Goal: Use online tool/utility: Utilize a website feature to perform a specific function

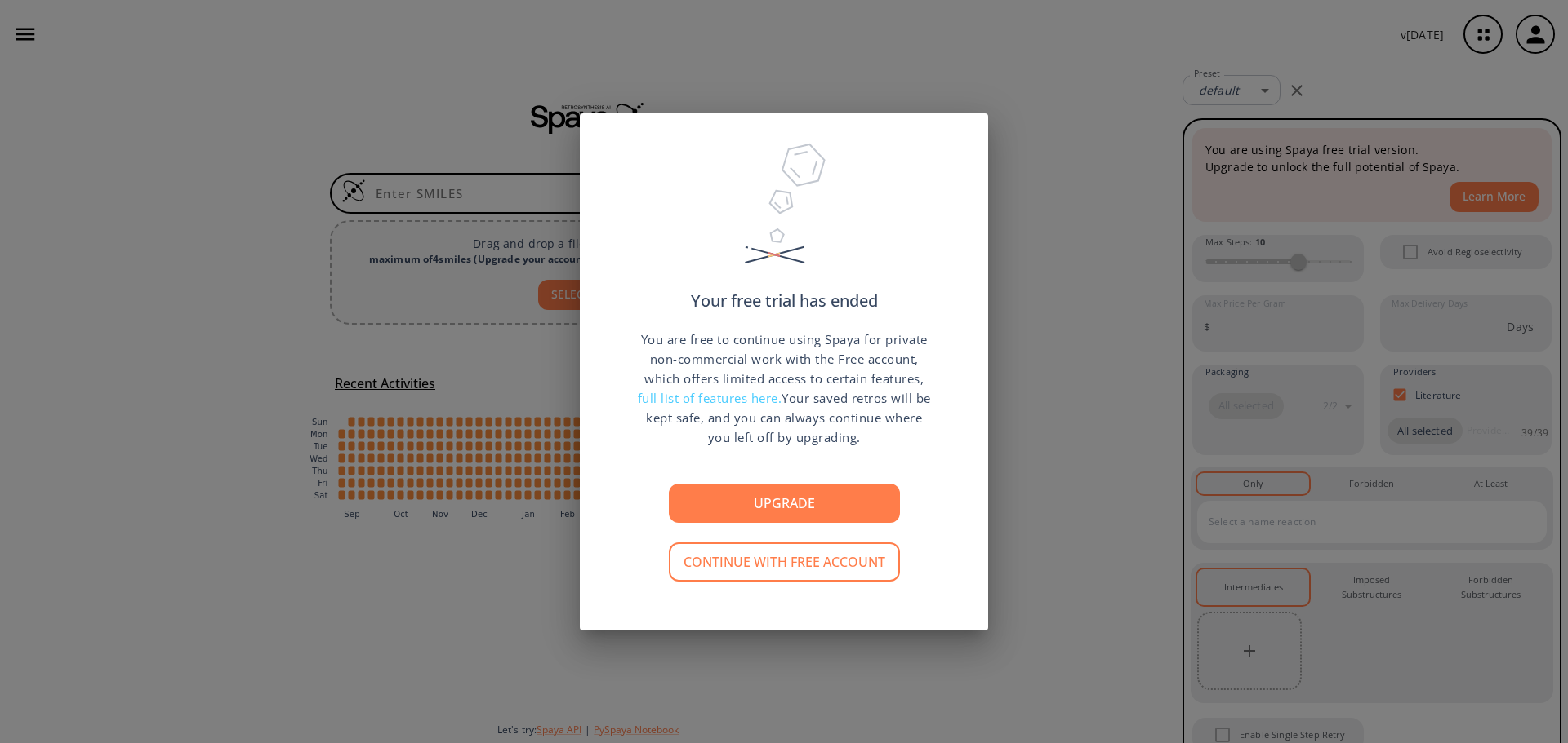
click at [1004, 165] on div "Your free trial has ended You are free to continue using Spaya for private non-…" at bounding box center [784, 371] width 1568 height 743
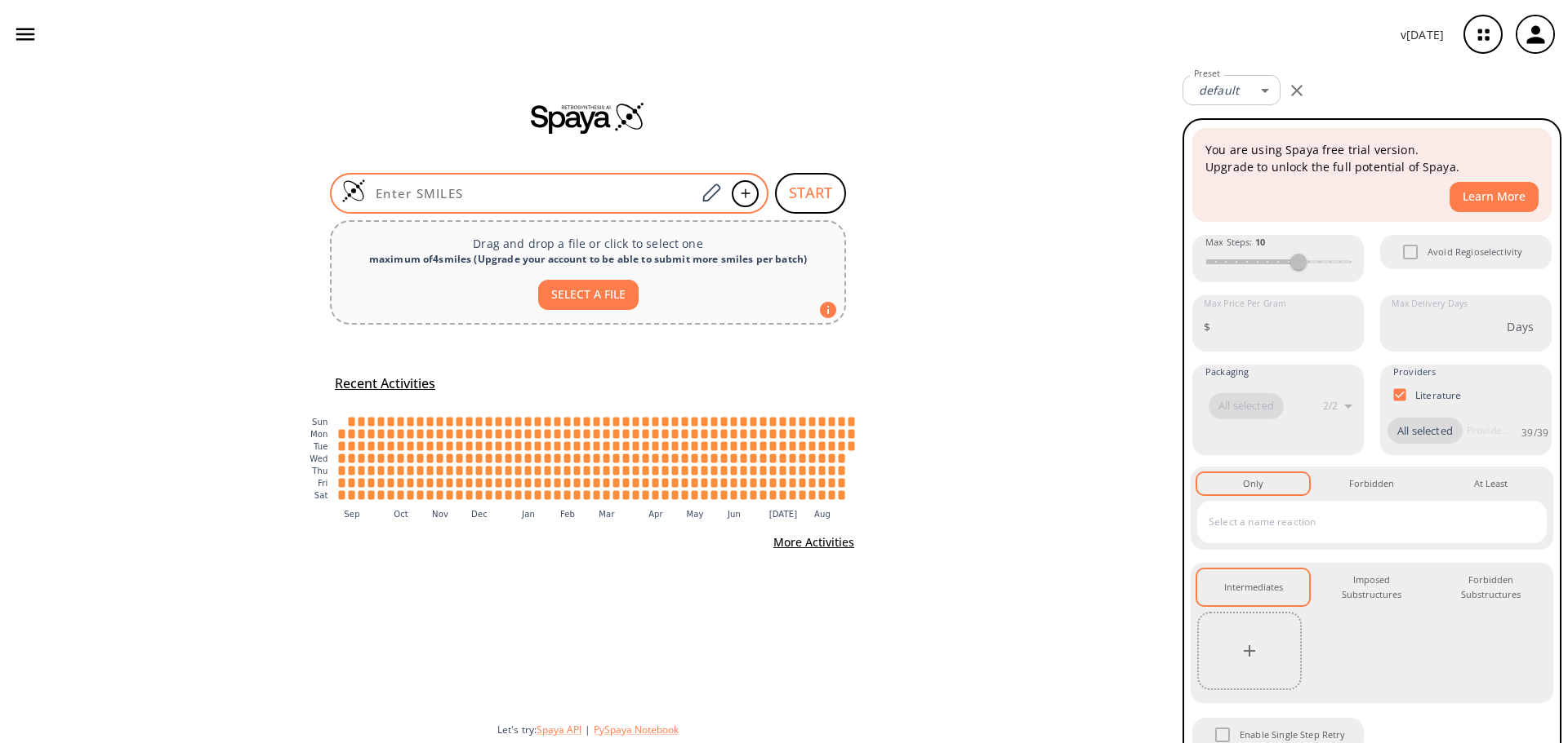
click at [462, 200] on input at bounding box center [531, 193] width 330 height 16
click at [487, 192] on input at bounding box center [531, 193] width 330 height 16
paste input "CCCCCCCCCCCCC([C@H](CC(C)C)C(=O)N[C@H]1CN(C)C([C@@H](O[C@H]2OC(=C[C@H](O)[C@@H]…"
type input "CCCCCCCCCCCCC([C@H](CC(C)C)C(=O)N[C@H]1CN(C)C([C@@H](O[C@H]2OC(=C[C@H](O)[C@@H]…"
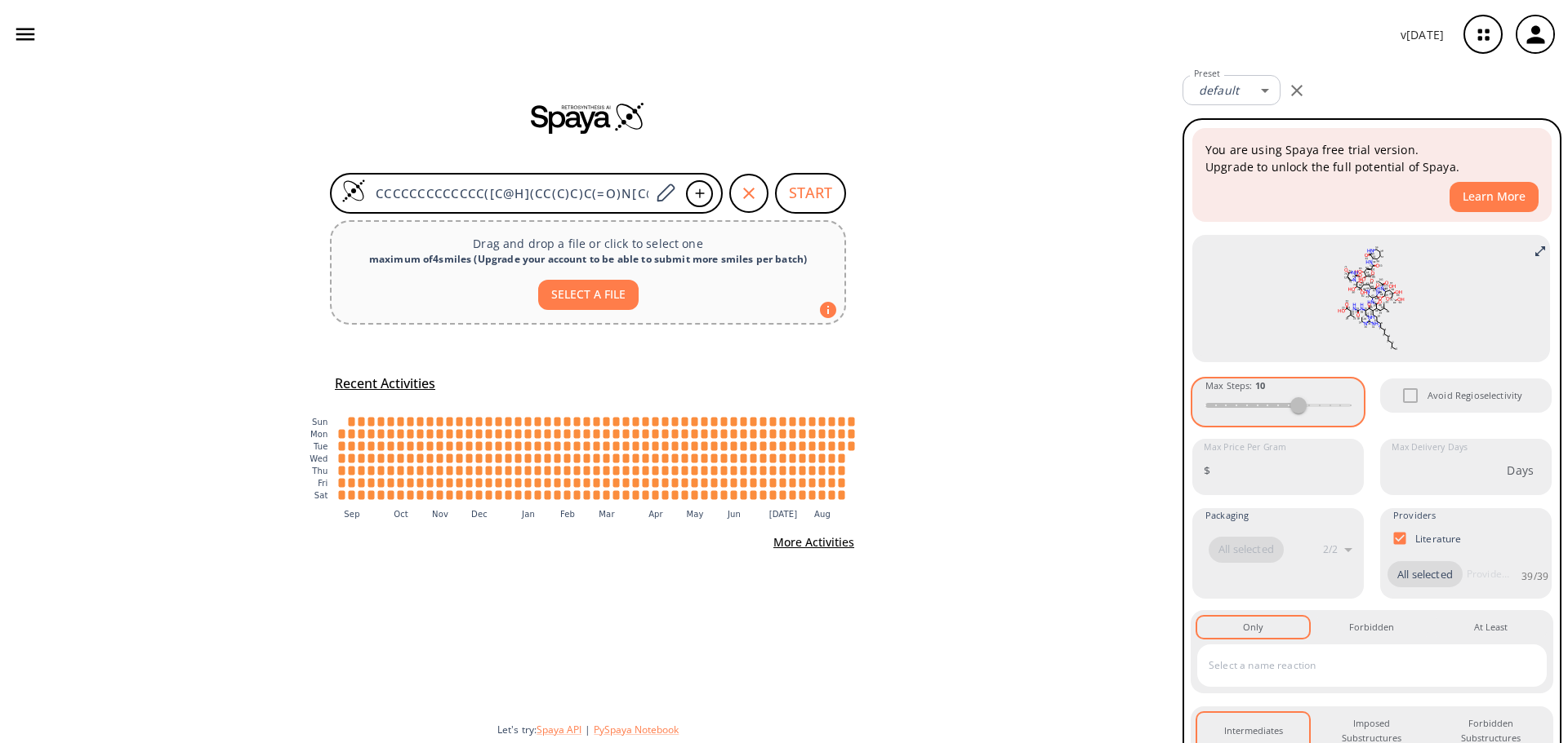
click at [1320, 406] on div "Max Steps : 10" at bounding box center [1278, 402] width 172 height 47
click at [1288, 409] on div "Max Steps : 10" at bounding box center [1278, 402] width 172 height 47
drag, startPoint x: 1297, startPoint y: 412, endPoint x: 1316, endPoint y: 405, distance: 20.2
click at [1316, 405] on div "Max Steps : 10" at bounding box center [1278, 402] width 172 height 47
click at [1311, 412] on div "Max Steps : 10" at bounding box center [1278, 402] width 172 height 47
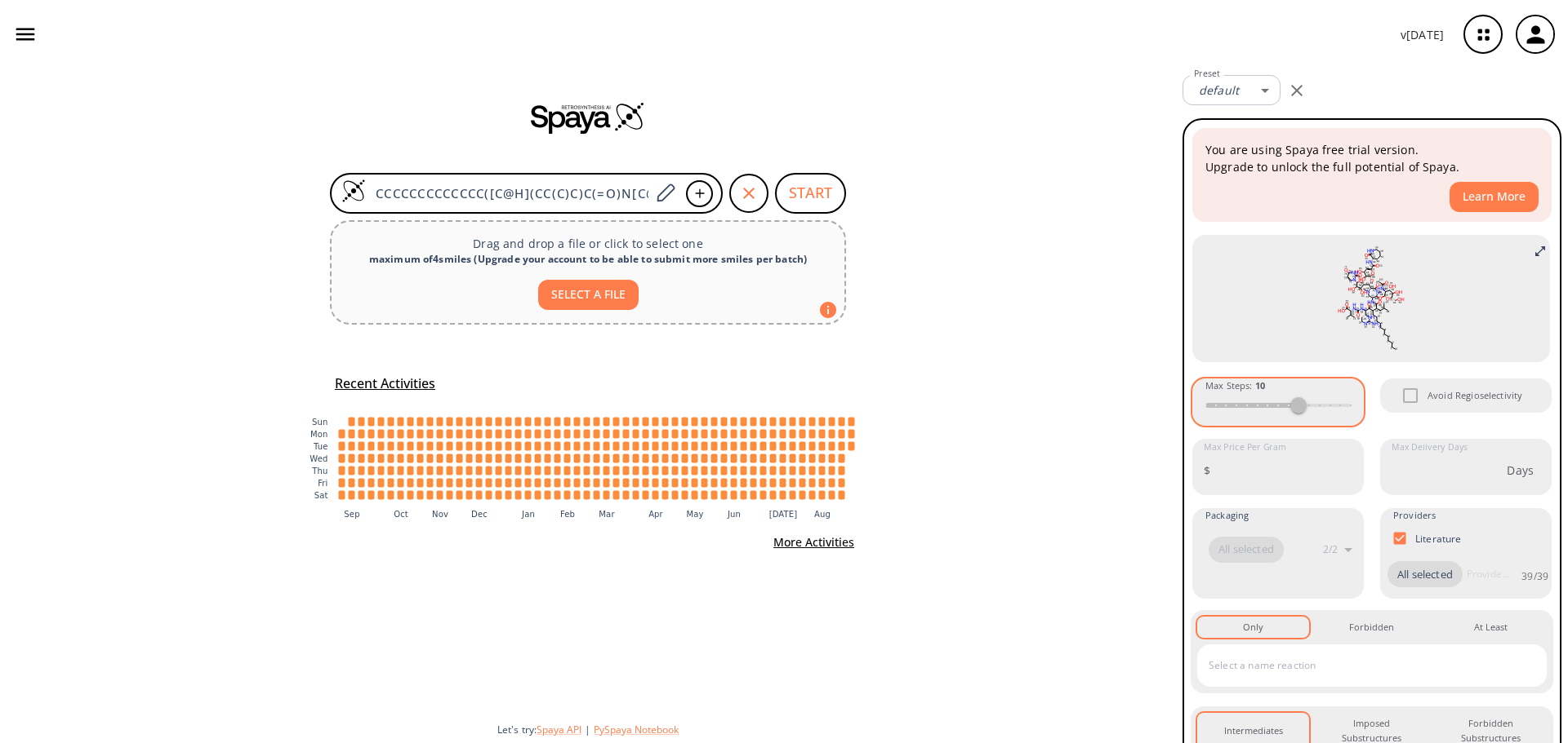
drag, startPoint x: 1307, startPoint y: 412, endPoint x: 1346, endPoint y: 413, distance: 39.0
click at [1346, 413] on div "Max Steps : 10" at bounding box center [1278, 402] width 172 height 47
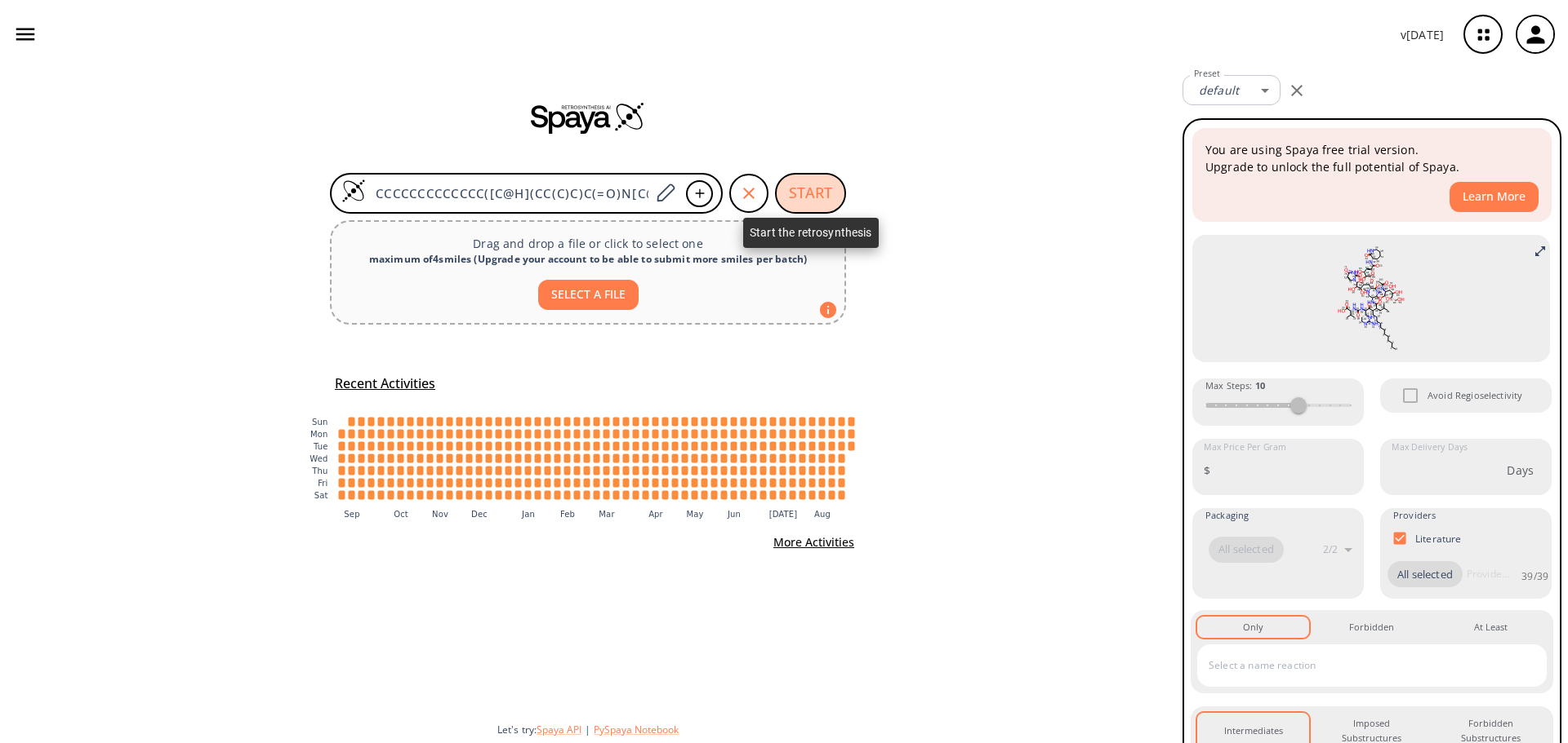
click at [811, 193] on button "START" at bounding box center [809, 193] width 71 height 40
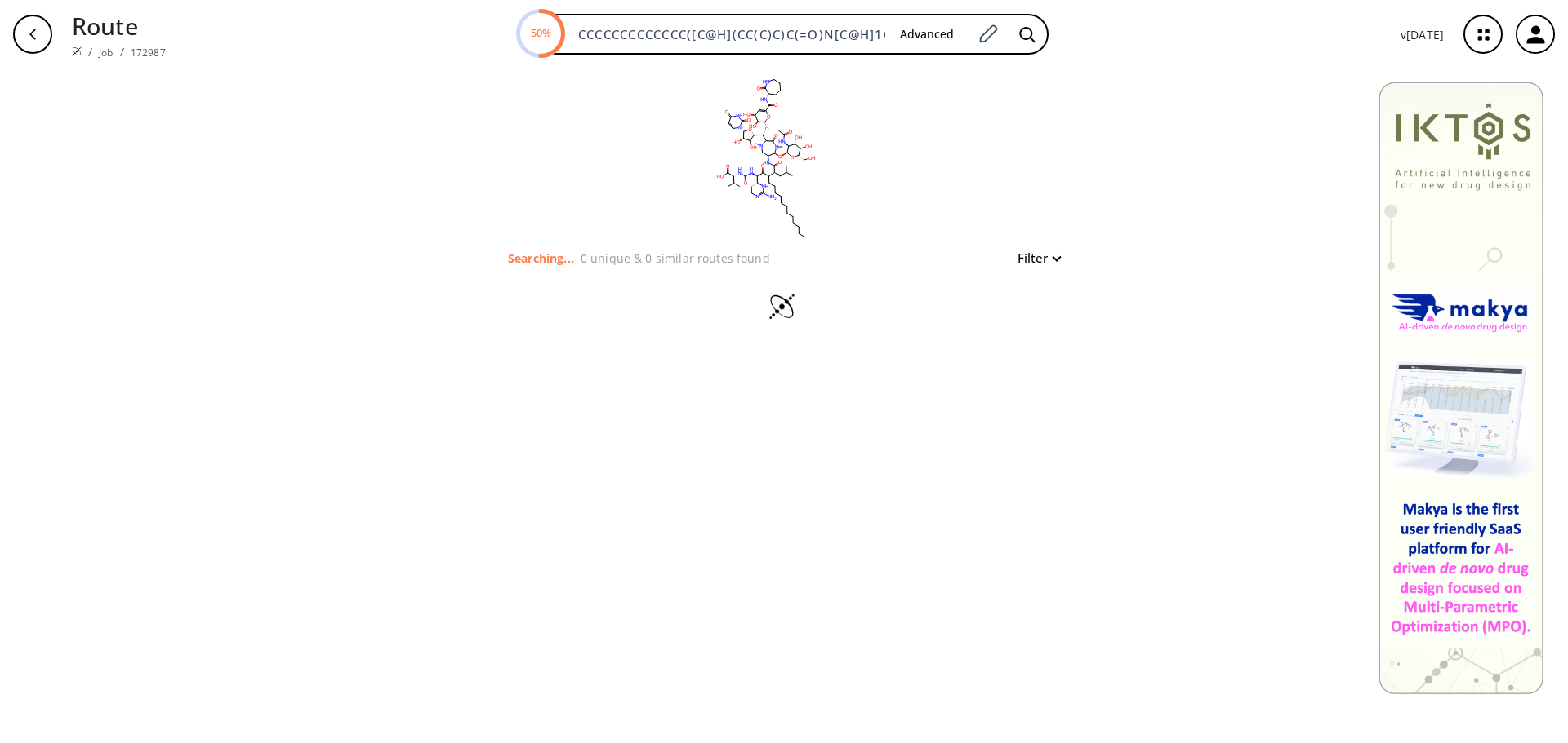
click at [824, 413] on div "clear Searching... 0 unique & 0 similar routes found Filter" at bounding box center [784, 406] width 1568 height 675
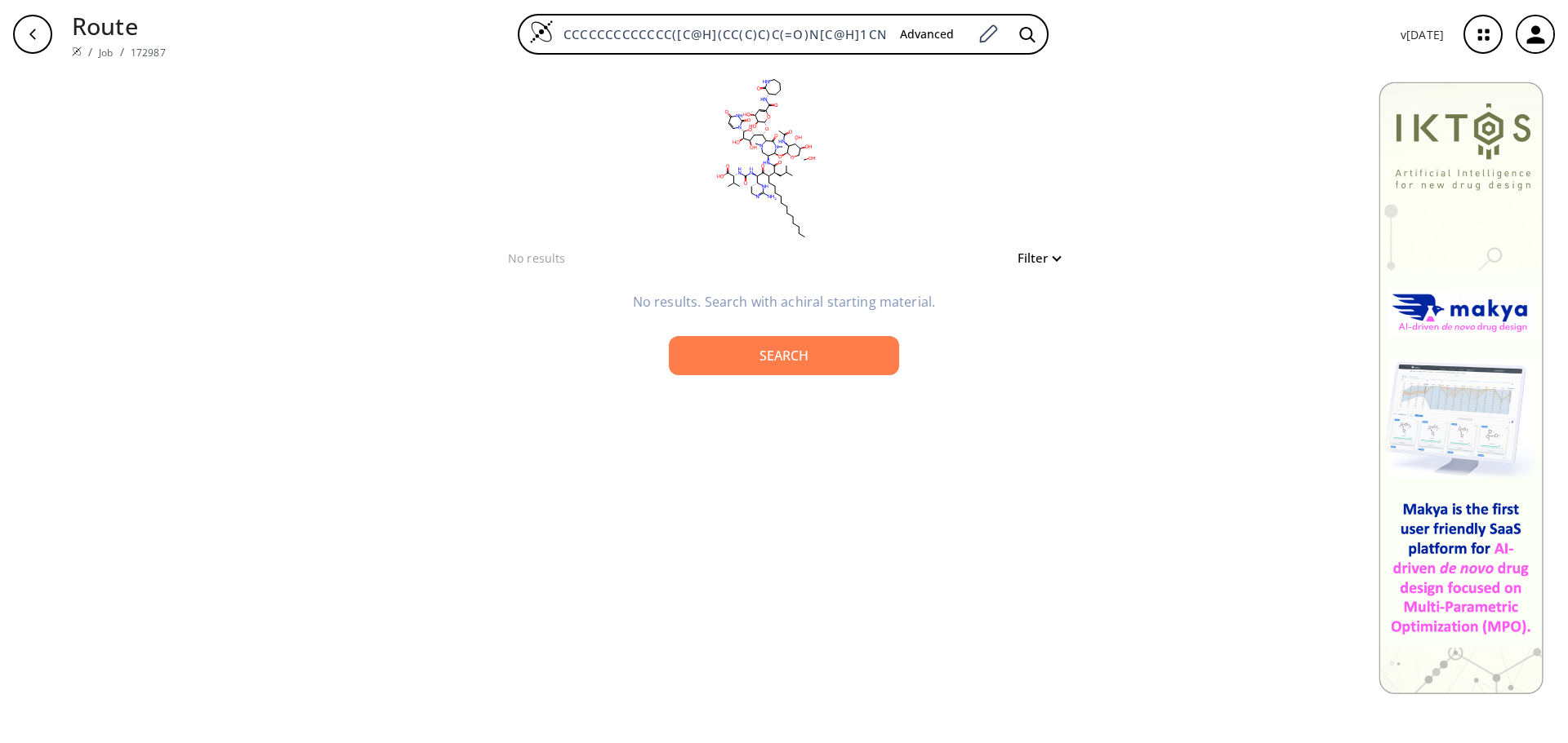
click at [1025, 258] on button "Filter" at bounding box center [1033, 258] width 52 height 12
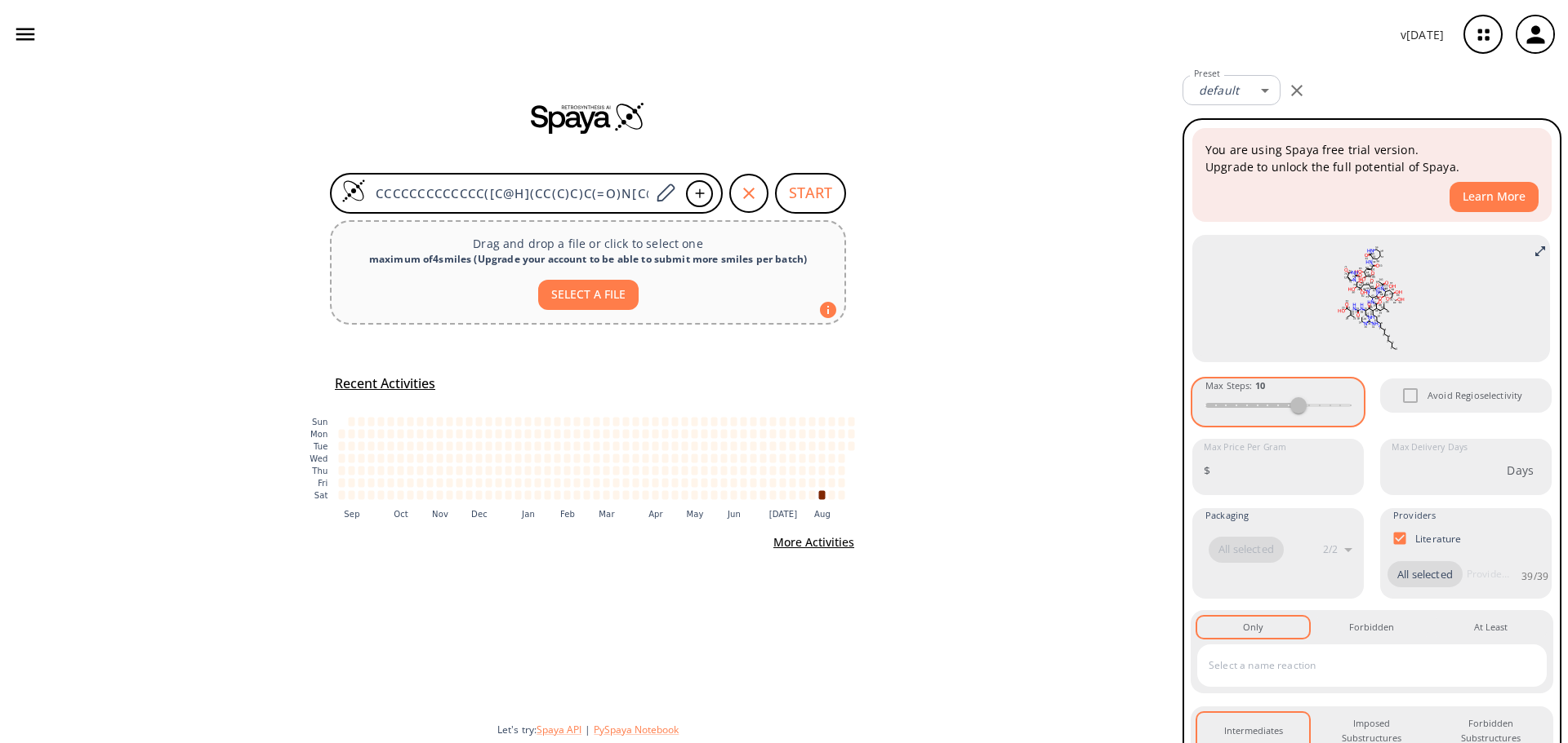
drag, startPoint x: 1296, startPoint y: 401, endPoint x: 1350, endPoint y: 400, distance: 54.0
click at [1350, 400] on div "Max Steps : 10" at bounding box center [1278, 402] width 172 height 47
click at [1312, 404] on div "Max Steps : 10" at bounding box center [1278, 402] width 172 height 47
drag, startPoint x: 1315, startPoint y: 404, endPoint x: 1376, endPoint y: 400, distance: 61.1
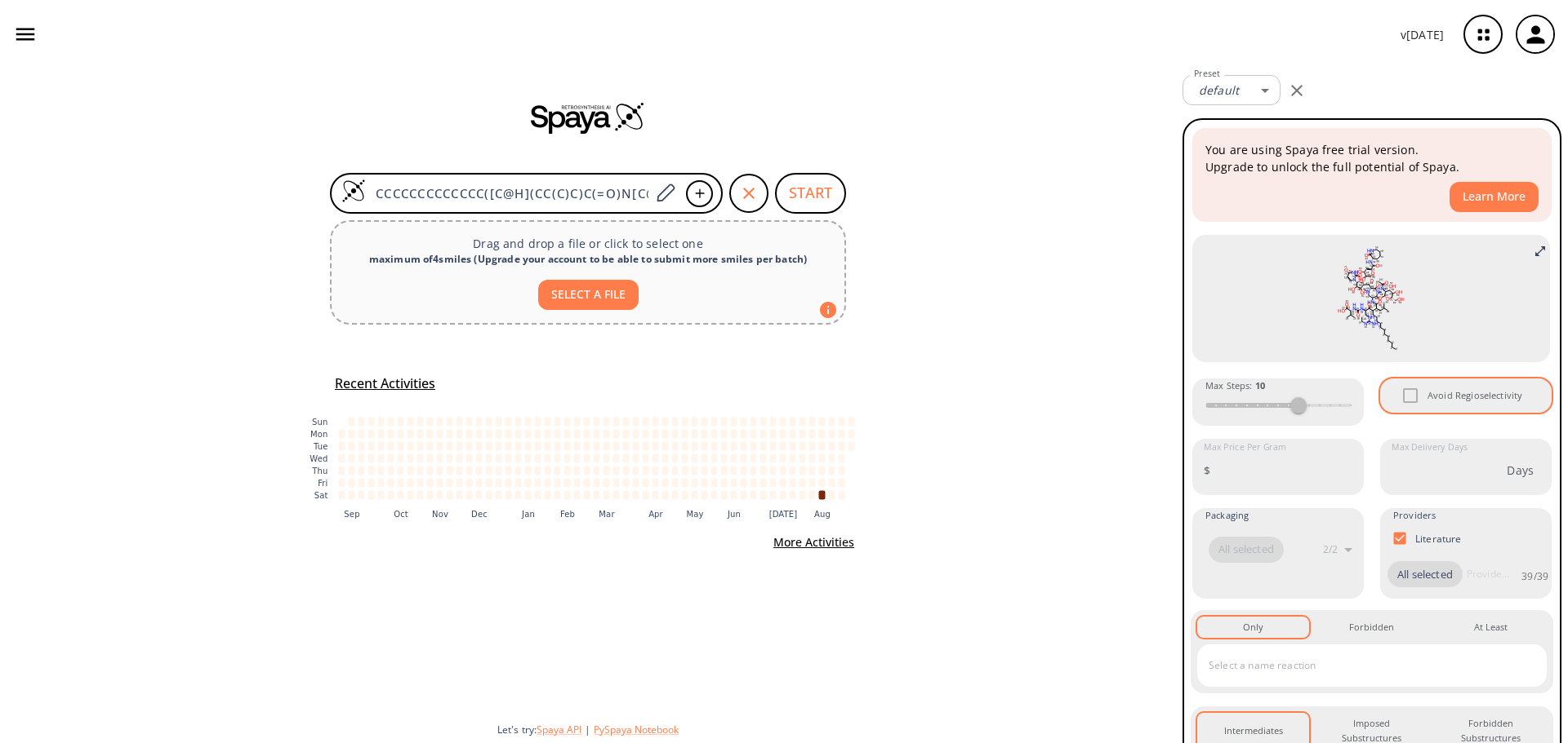
click at [1376, 400] on div "You are using Spaya free trial version. Upgrade to unlock the full potential of…" at bounding box center [1371, 511] width 363 height 771
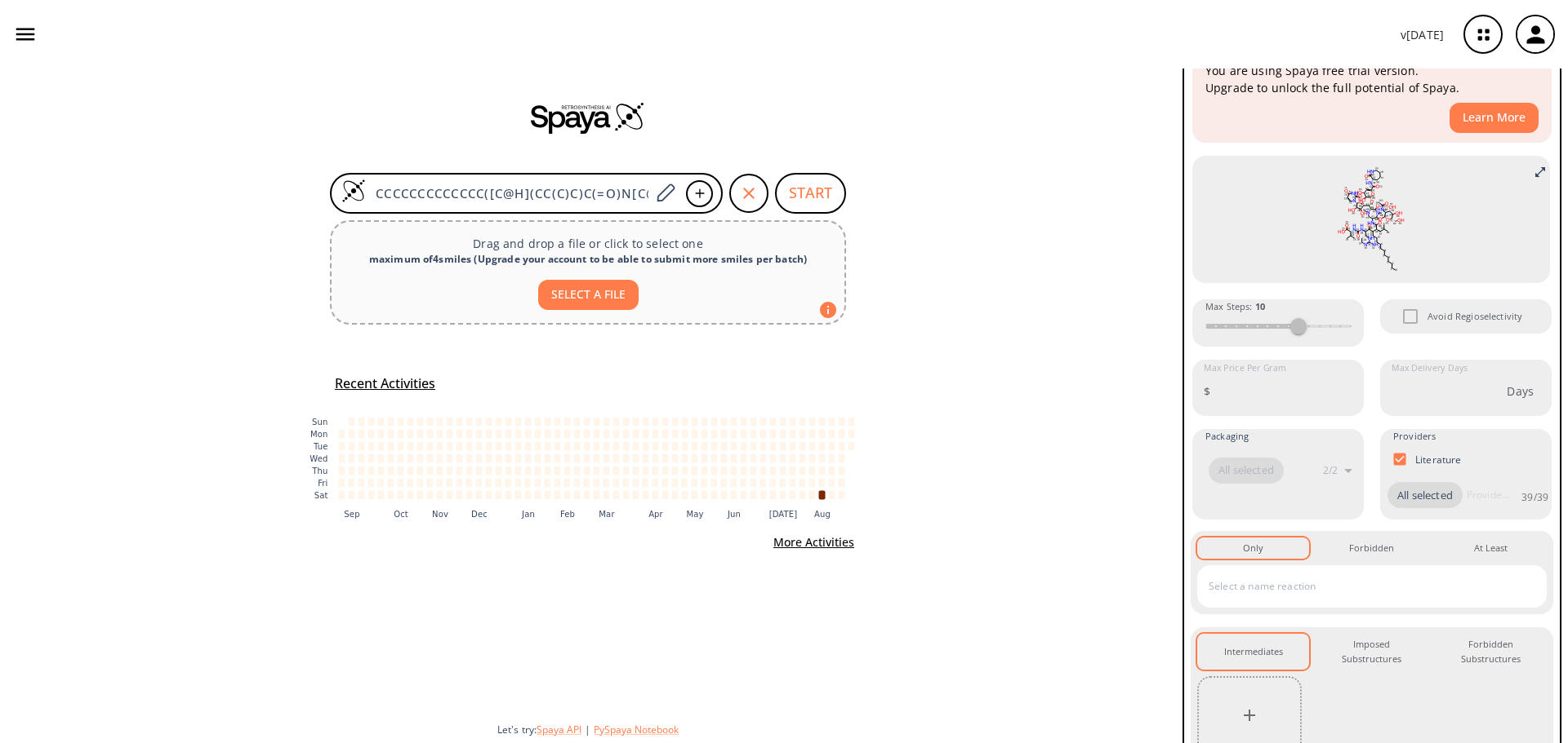
scroll to position [169, 0]
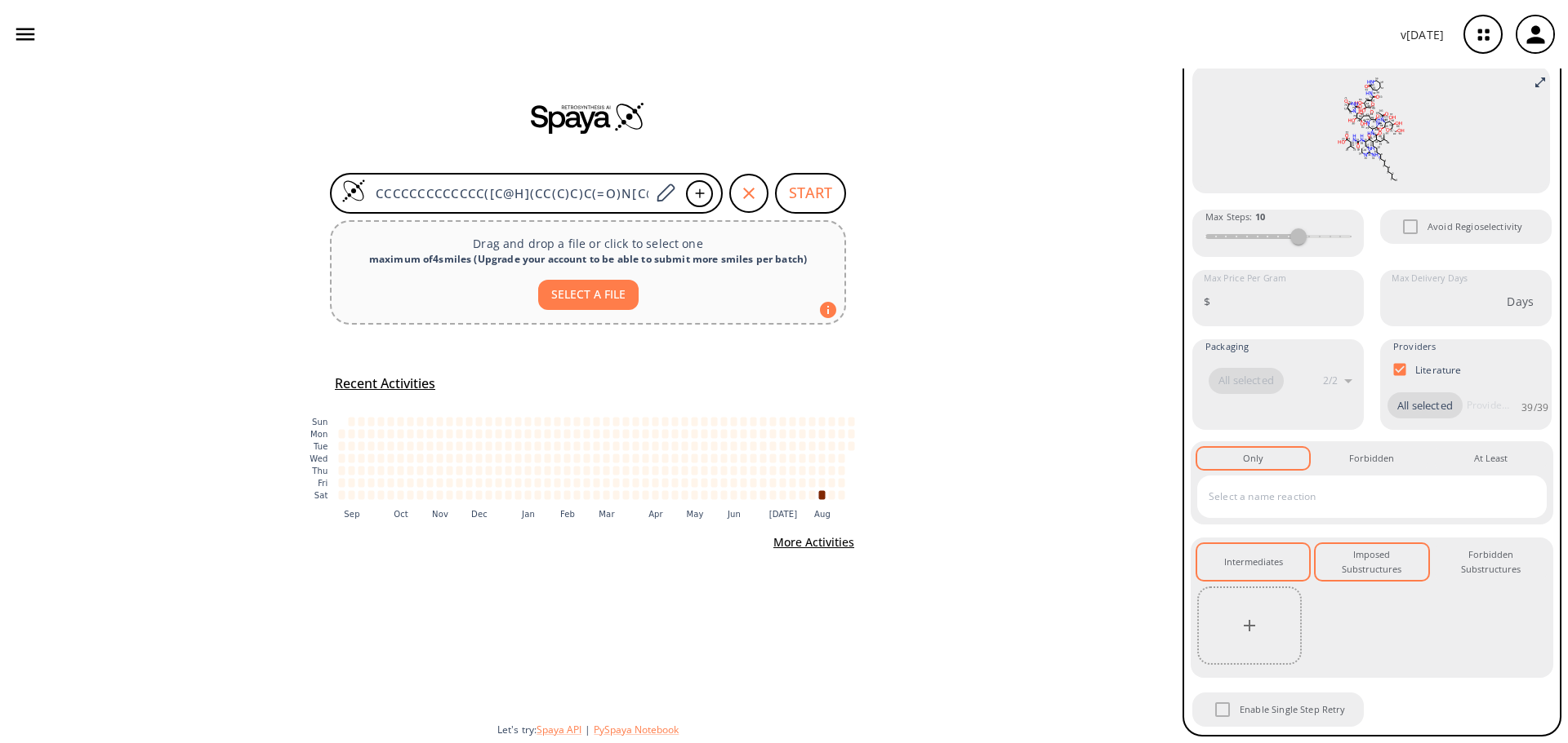
click at [1380, 557] on div "Imposed Substructures 0" at bounding box center [1371, 562] width 86 height 30
click at [1274, 553] on button "Intermediates 0" at bounding box center [1252, 562] width 112 height 37
click at [1282, 506] on input "text" at bounding box center [1359, 497] width 310 height 26
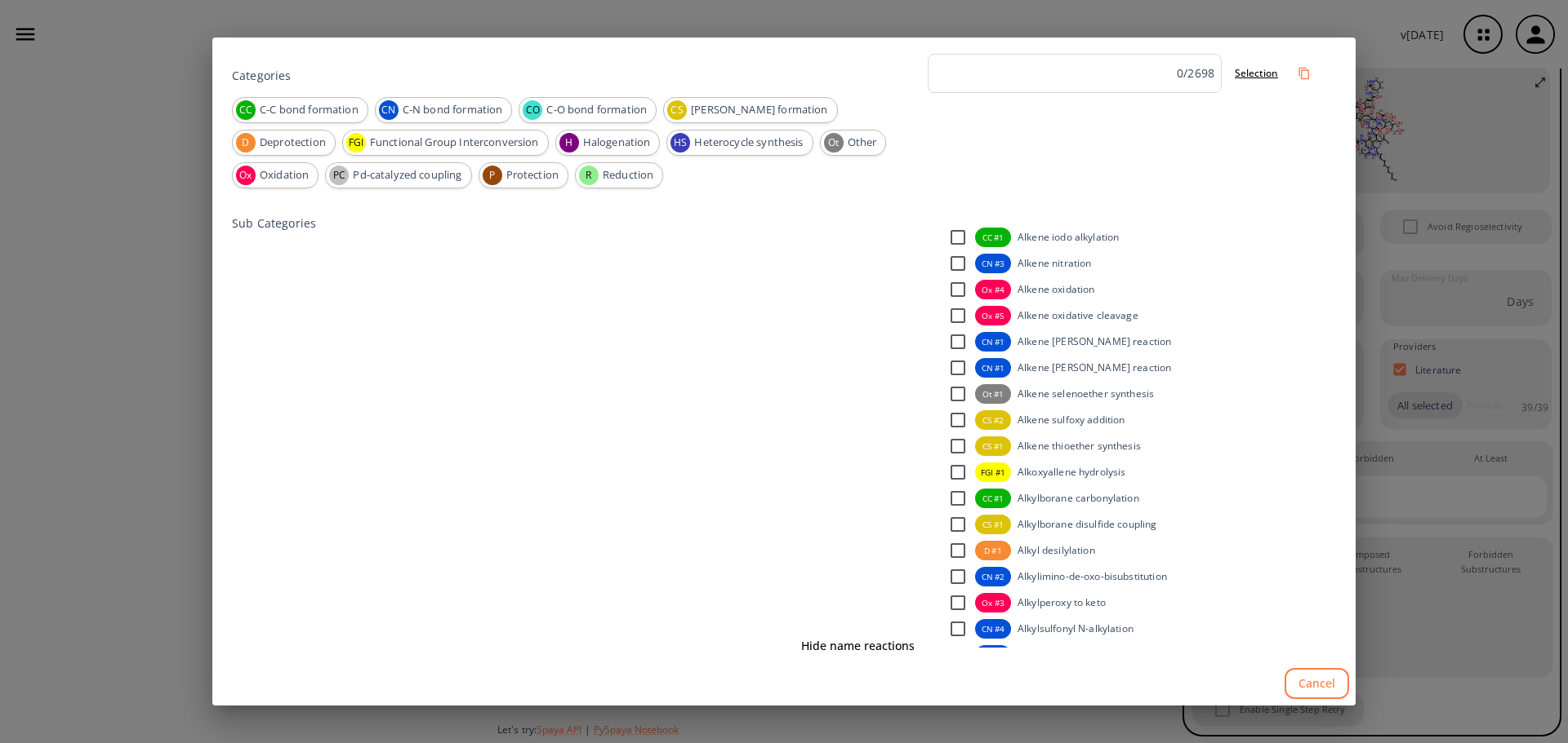
scroll to position [6447, 0]
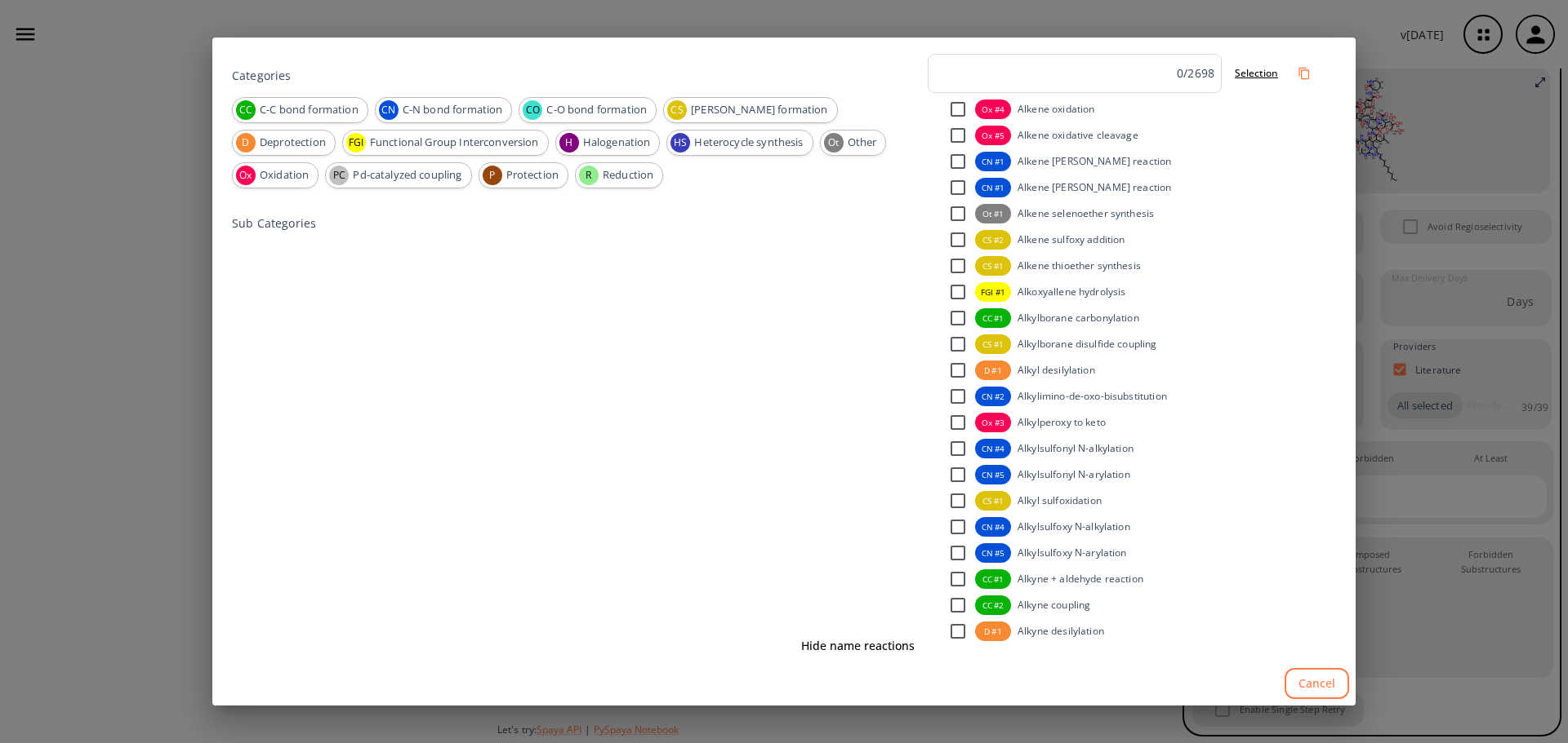
drag, startPoint x: 937, startPoint y: 117, endPoint x: 916, endPoint y: 135, distance: 27.7
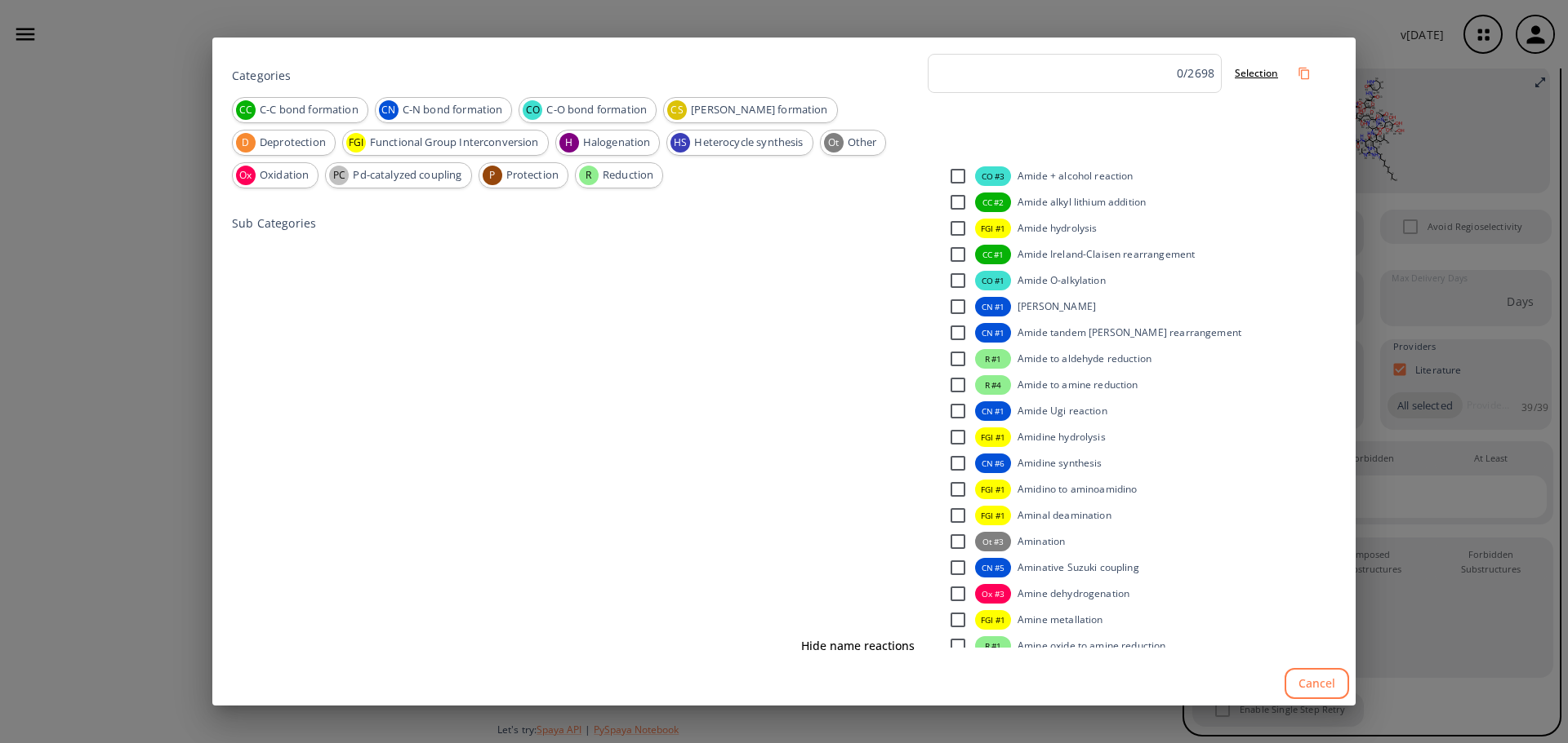
scroll to position [8242, 0]
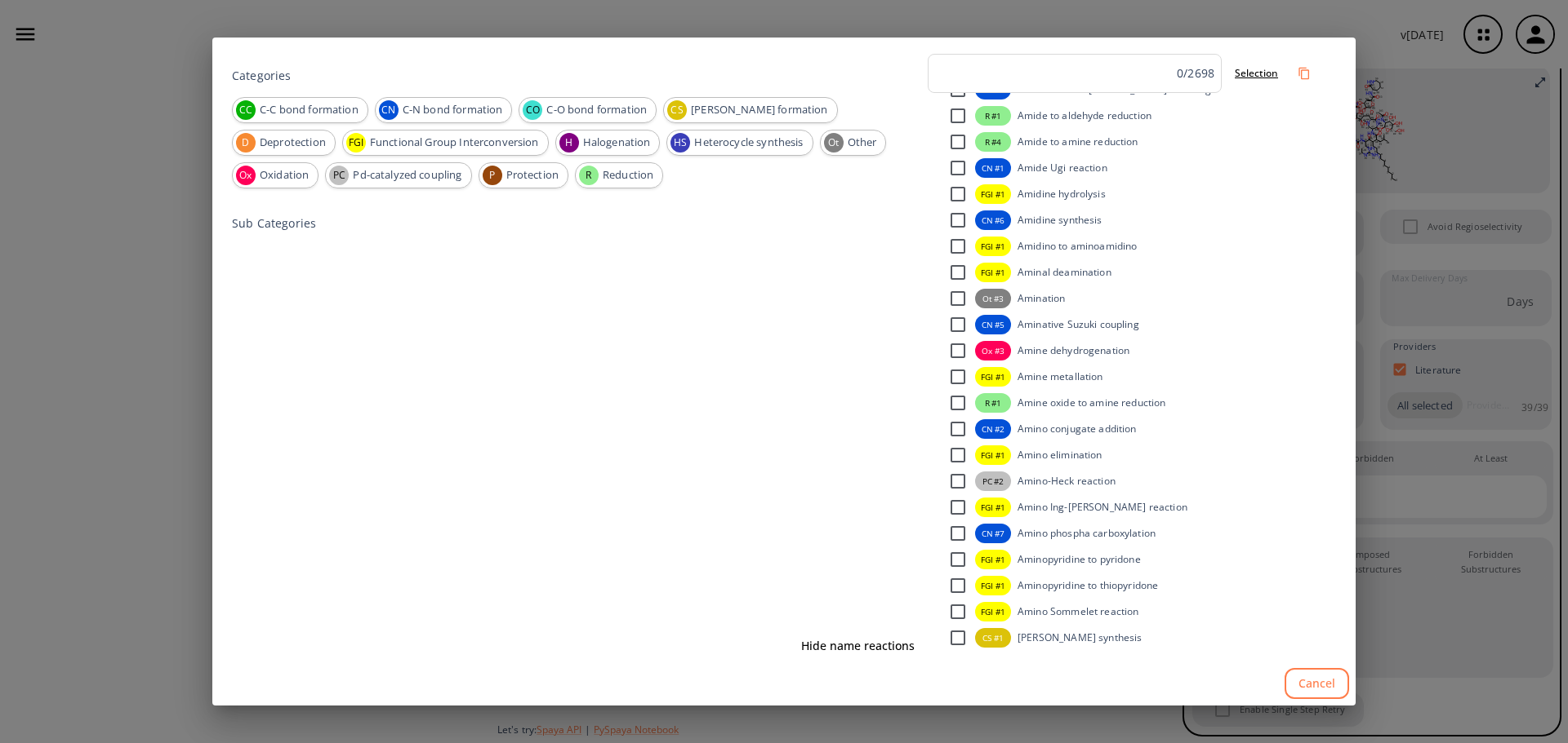
drag, startPoint x: 1337, startPoint y: 171, endPoint x: 1337, endPoint y: 193, distance: 22.0
click at [1337, 193] on div "Categories CC C-C bond formation CN C-N bond formation CO C-O bond formation CS…" at bounding box center [783, 349] width 1143 height 624
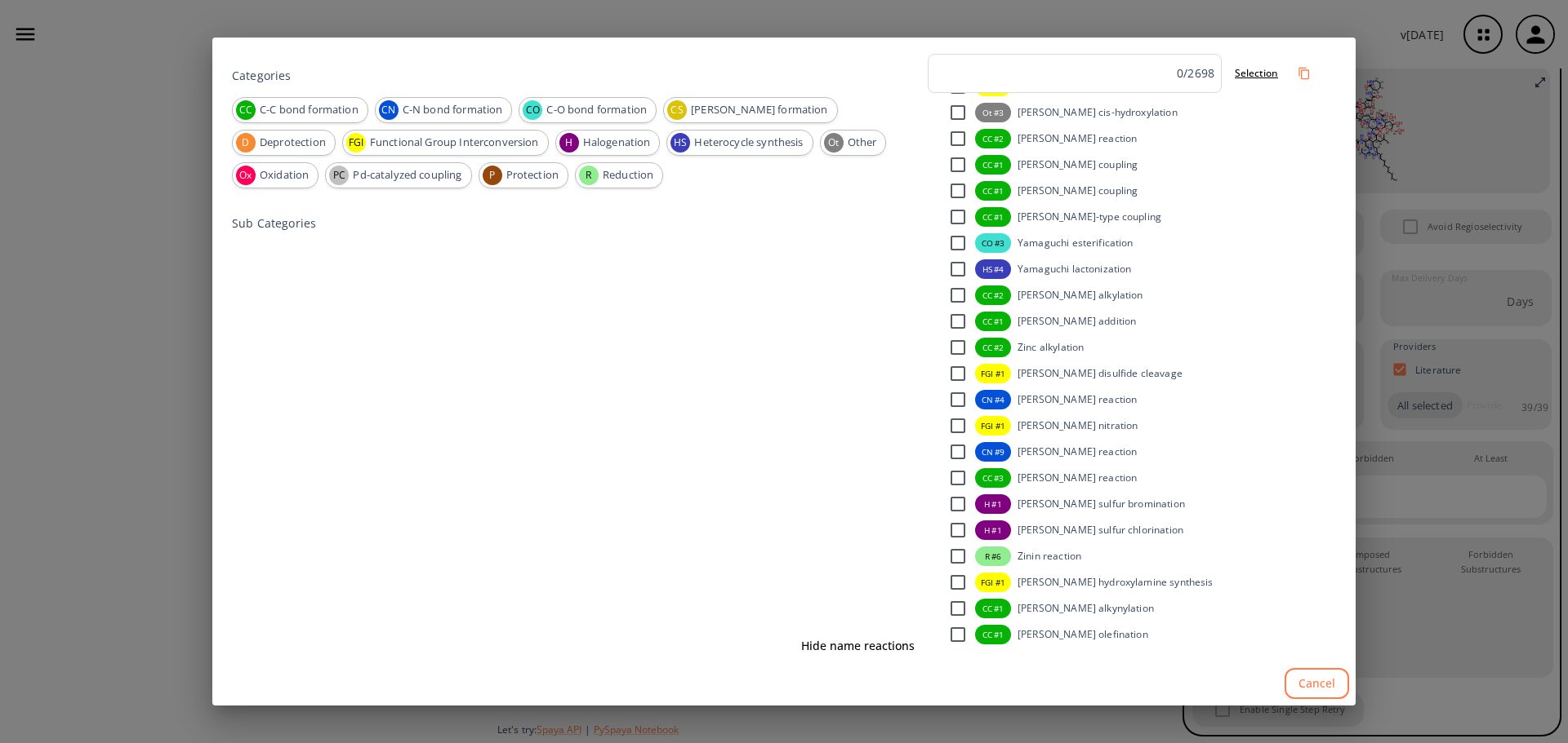
scroll to position [69902, 0]
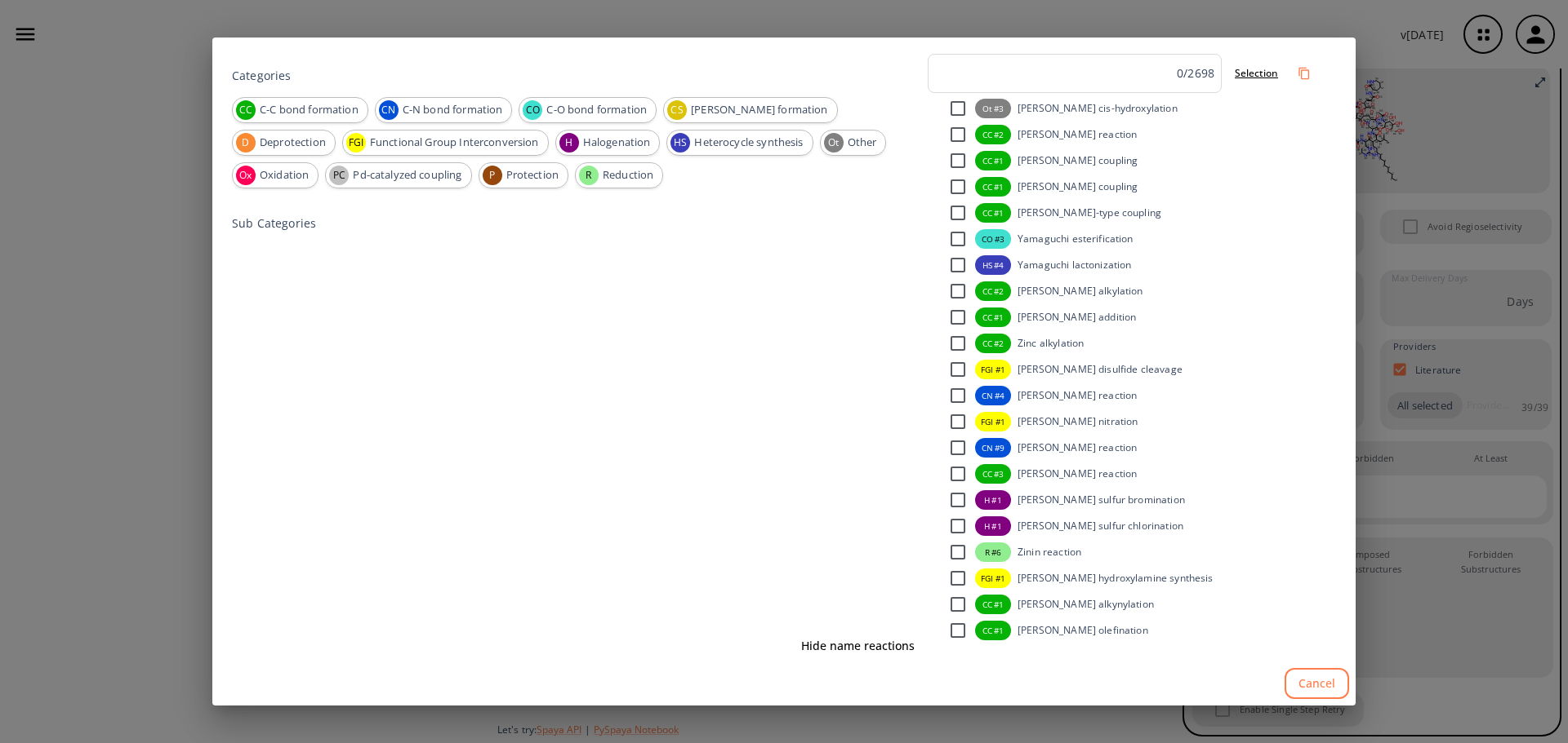
click at [267, 240] on div "Sub Categories" at bounding box center [576, 417] width 689 height 431
click at [270, 230] on p "Sub Categories" at bounding box center [273, 223] width 84 height 17
click at [272, 223] on p "Sub Categories" at bounding box center [273, 223] width 84 height 17
click at [279, 112] on span "C-C bond formation" at bounding box center [309, 109] width 117 height 16
click at [1082, 708] on div "Categories CC C-C bond formation CN C-N bond formation CO C-O bond formation CS…" at bounding box center [784, 371] width 1568 height 743
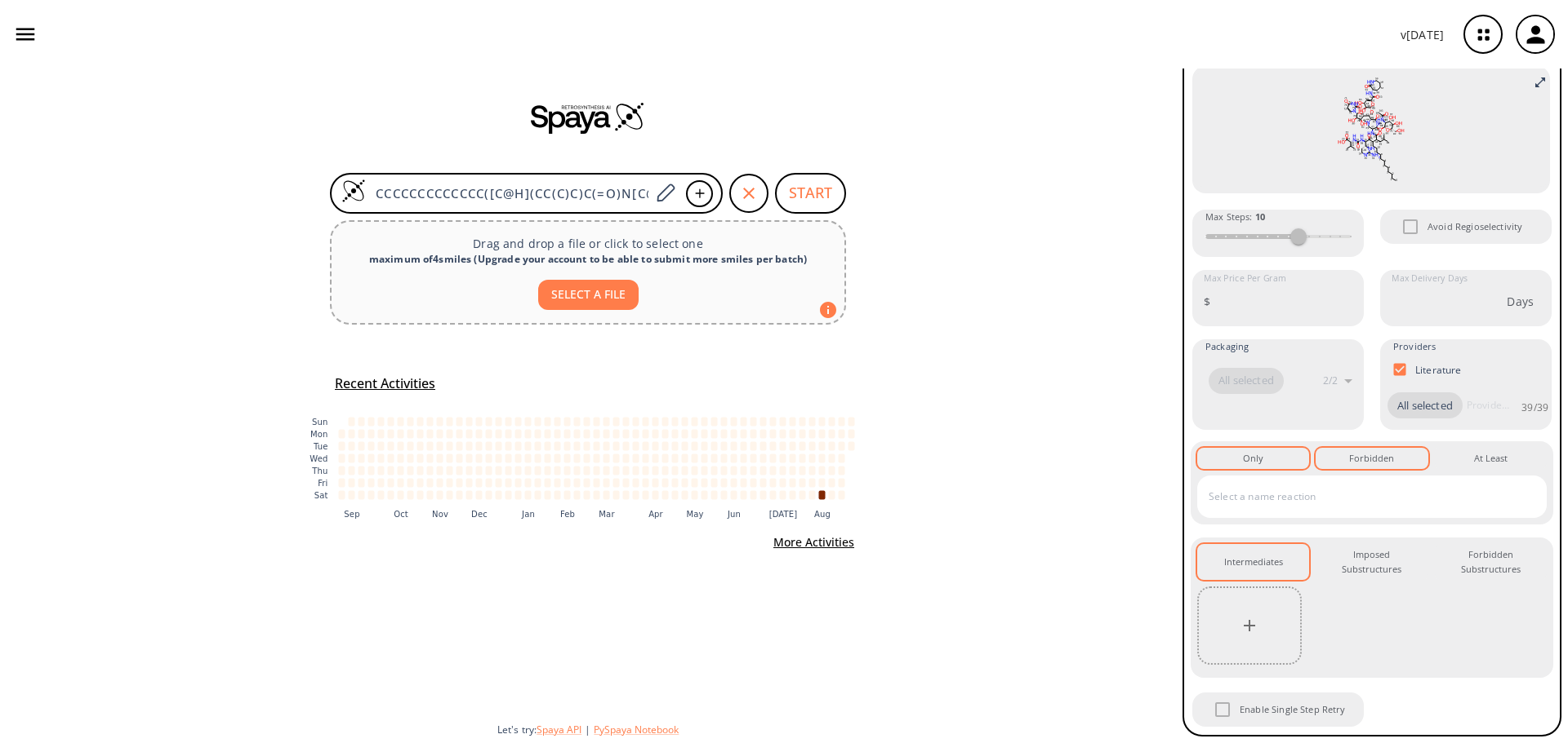
click at [1373, 468] on button "Forbidden 0" at bounding box center [1371, 459] width 112 height 22
click at [1362, 453] on div "Forbidden 0" at bounding box center [1372, 459] width 45 height 15
click at [1300, 462] on button "Only 0" at bounding box center [1252, 459] width 112 height 22
click at [1282, 461] on button "Only 0" at bounding box center [1252, 459] width 112 height 22
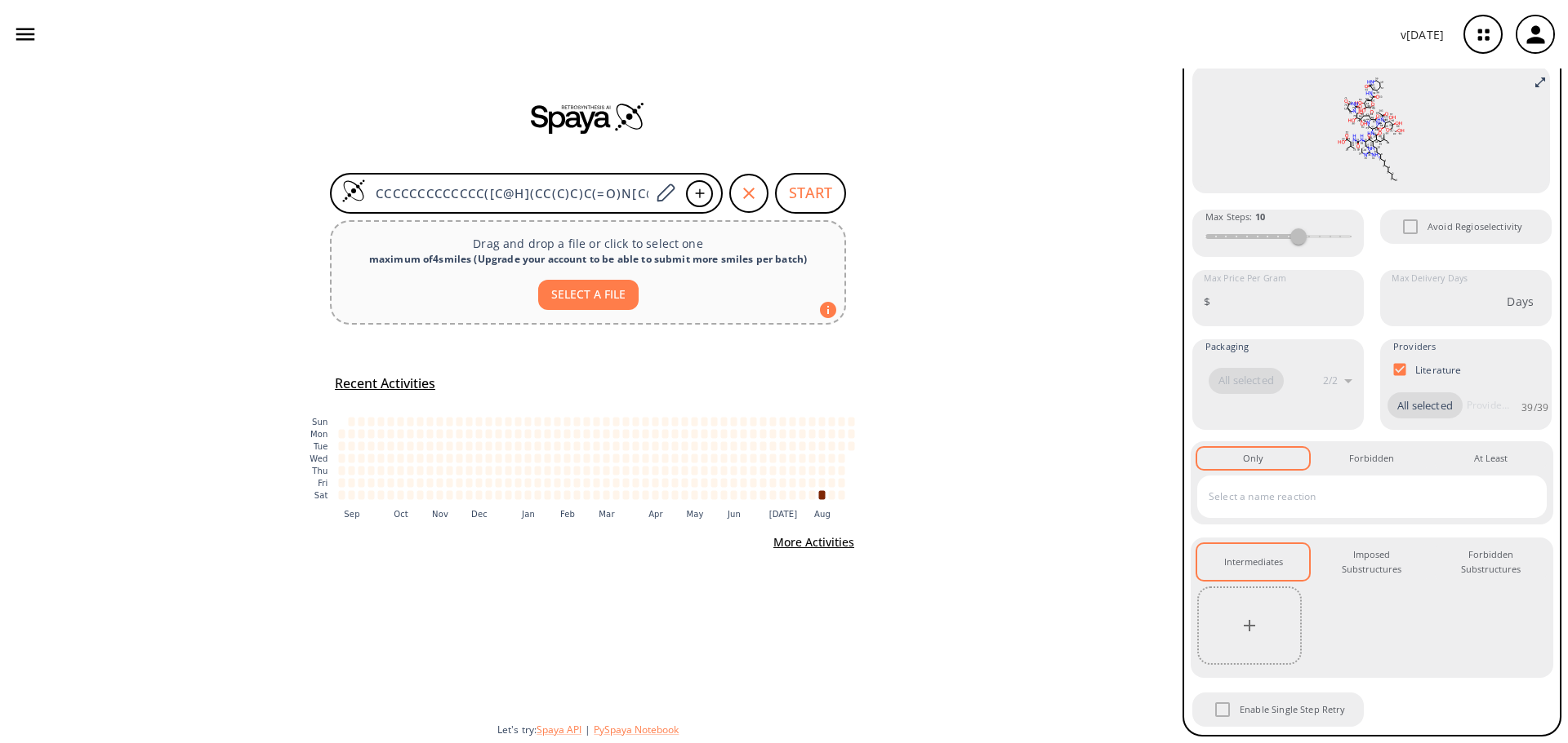
click at [1277, 484] on input "text" at bounding box center [1359, 497] width 310 height 26
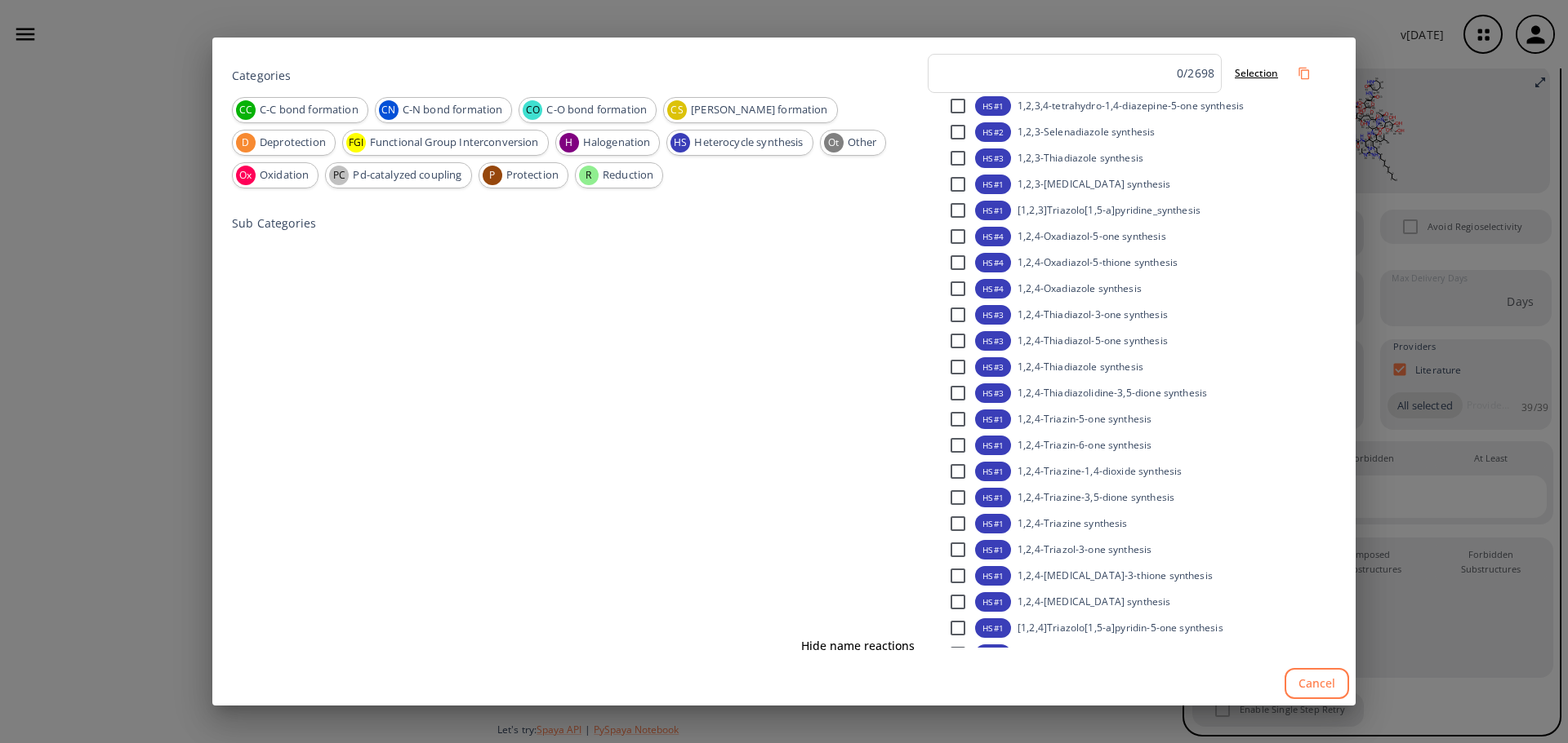
click at [1378, 485] on div "Categories CC C-C bond formation CN C-N bond formation CO C-O bond formation CS…" at bounding box center [784, 371] width 1568 height 743
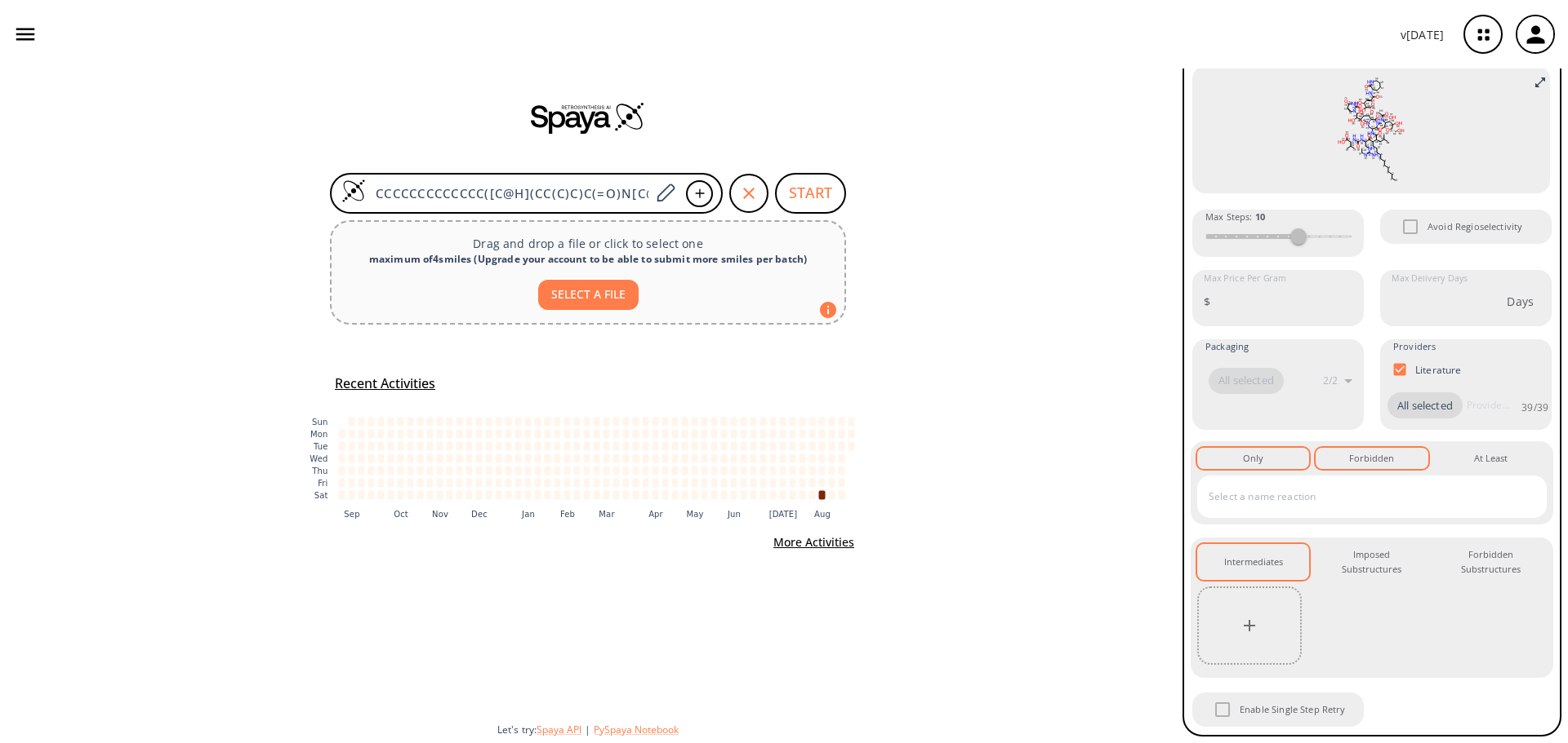
click at [1365, 456] on div "Forbidden 0" at bounding box center [1372, 459] width 45 height 15
click at [1364, 487] on input "text" at bounding box center [1359, 497] width 310 height 26
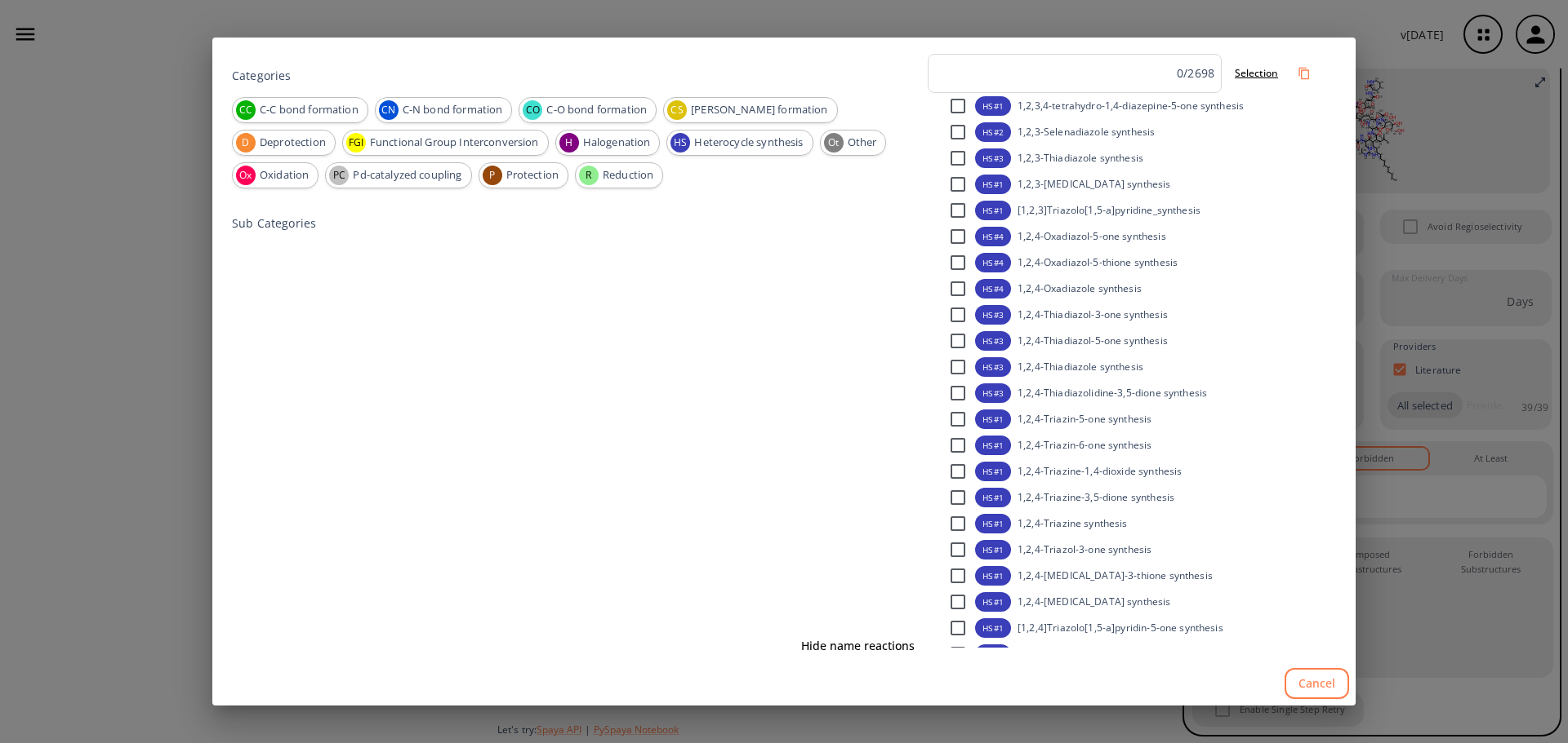
click at [1441, 513] on div "Categories CC C-C bond formation CN C-N bond formation CO C-O bond formation CS…" at bounding box center [784, 371] width 1568 height 743
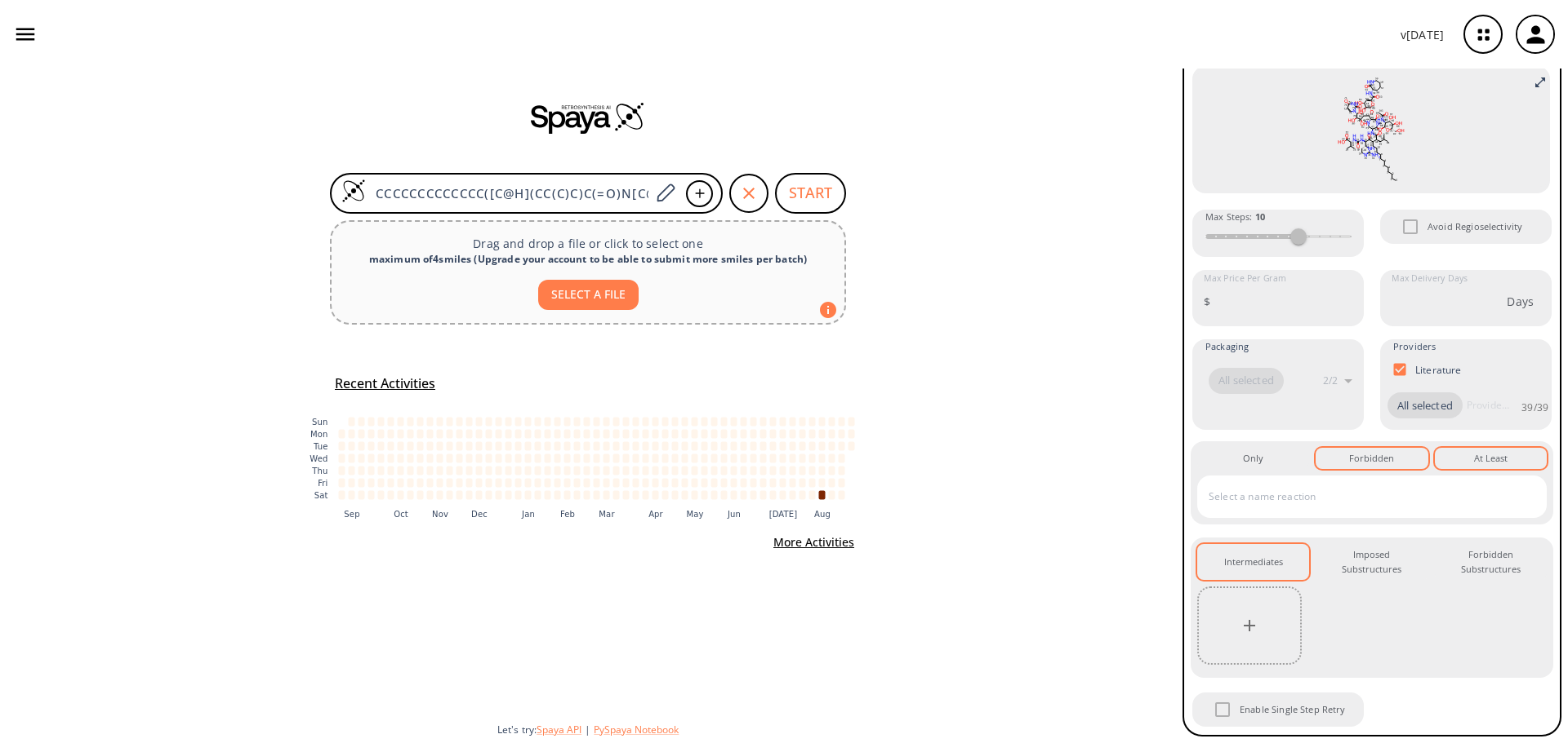
click at [1480, 459] on div "At Least 0" at bounding box center [1491, 459] width 34 height 15
click at [1240, 460] on button "Only 0" at bounding box center [1252, 459] width 112 height 22
